Goal: Navigation & Orientation: Find specific page/section

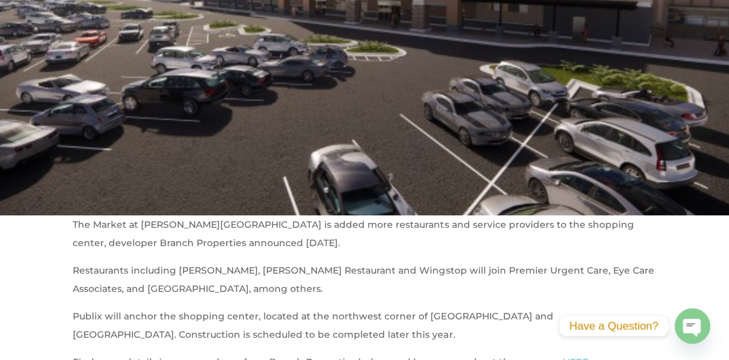
scroll to position [399, 0]
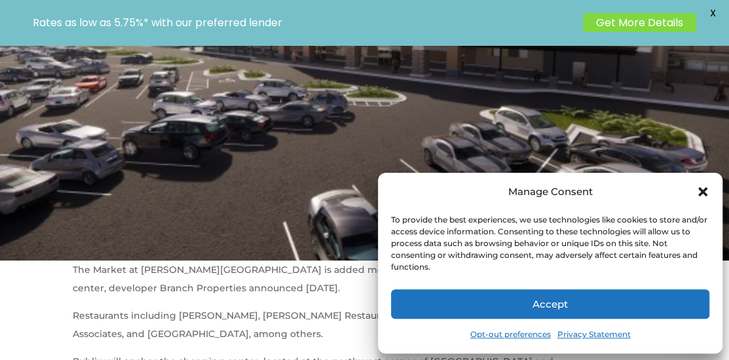
click at [702, 190] on icon "Close dialog" at bounding box center [702, 191] width 9 height 9
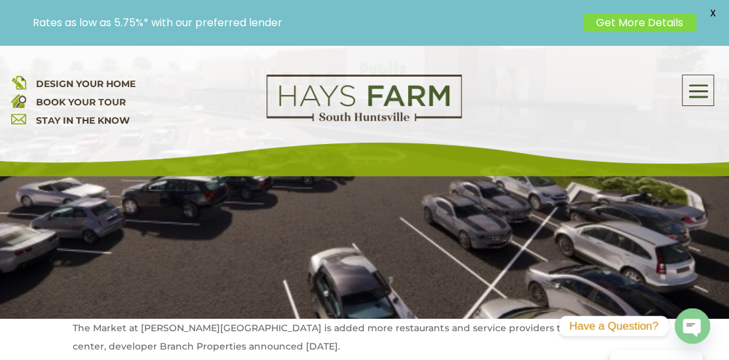
scroll to position [350, 0]
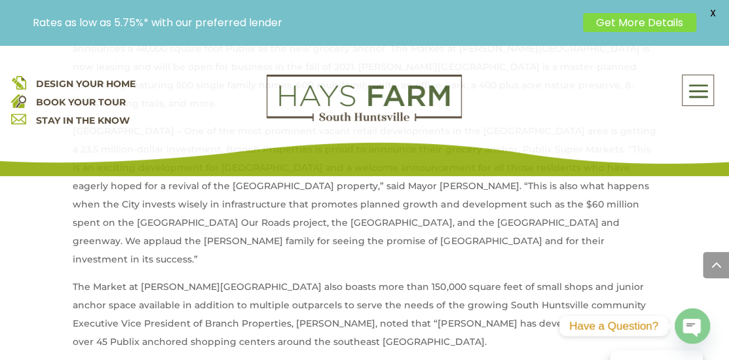
scroll to position [1127, 0]
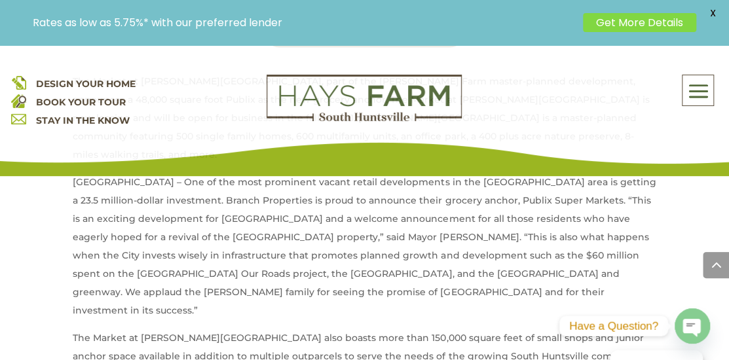
click at [695, 88] on span at bounding box center [697, 91] width 31 height 30
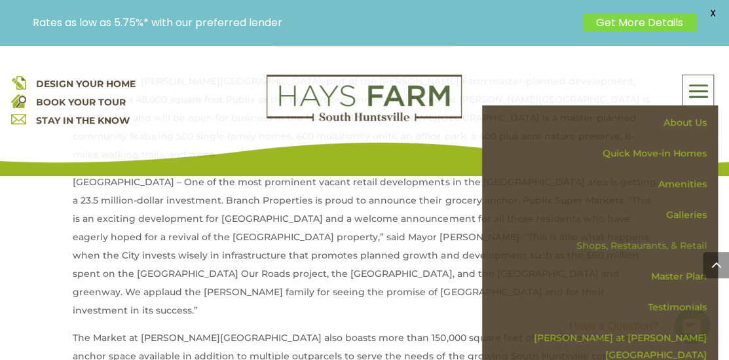
click at [666, 249] on link "Shops, Restaurants, & Retail" at bounding box center [604, 245] width 226 height 31
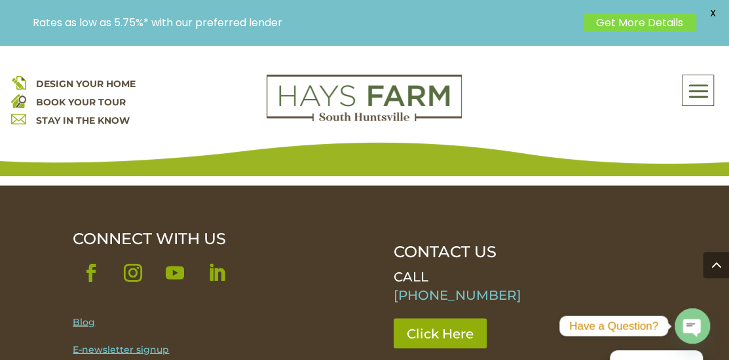
scroll to position [3154, 0]
